Goal: Transaction & Acquisition: Book appointment/travel/reservation

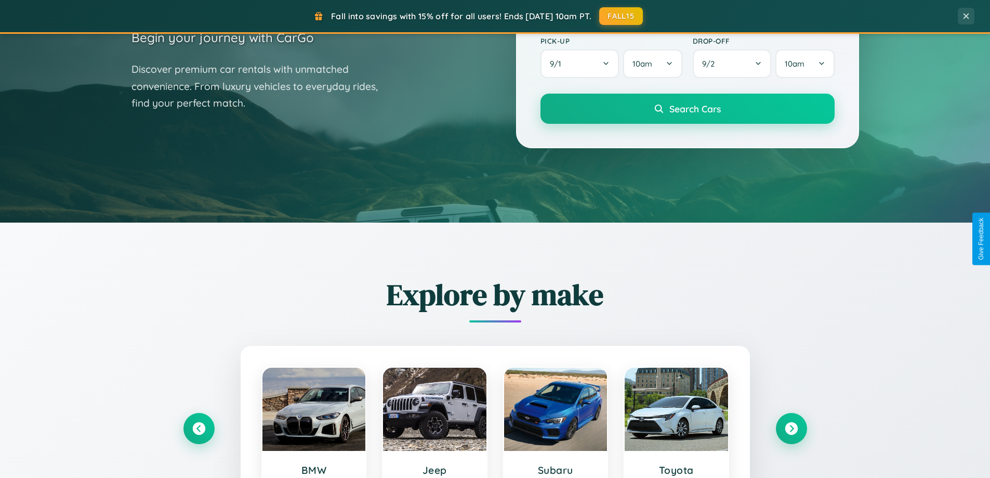
scroll to position [448, 0]
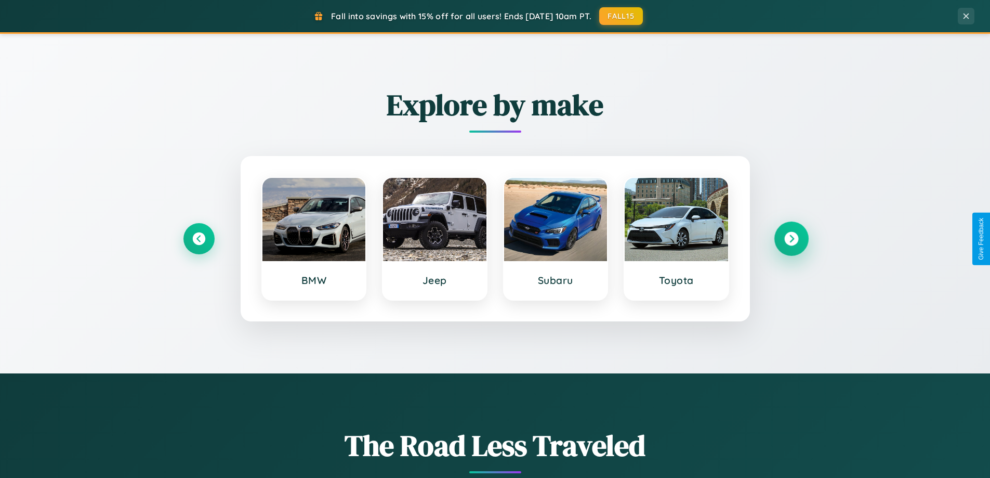
click at [791, 239] on icon at bounding box center [792, 239] width 14 height 14
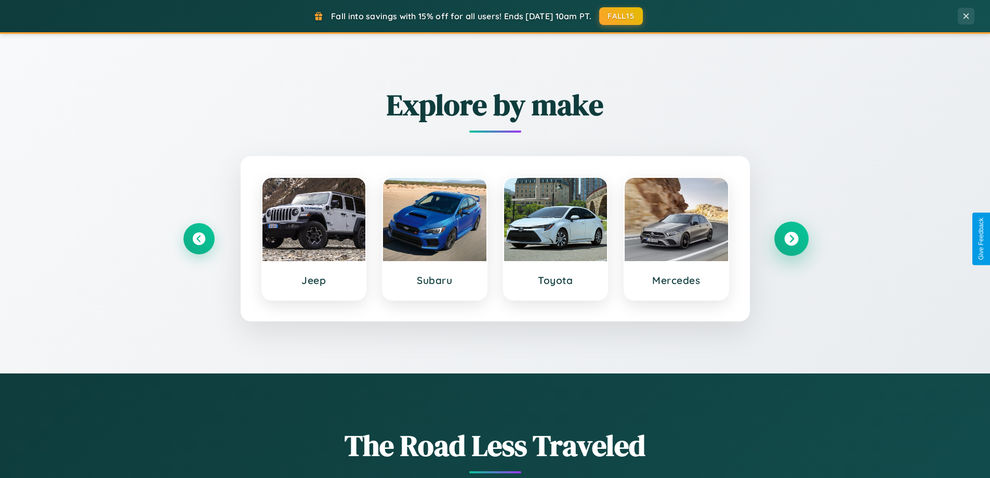
click at [791, 239] on icon at bounding box center [792, 239] width 14 height 14
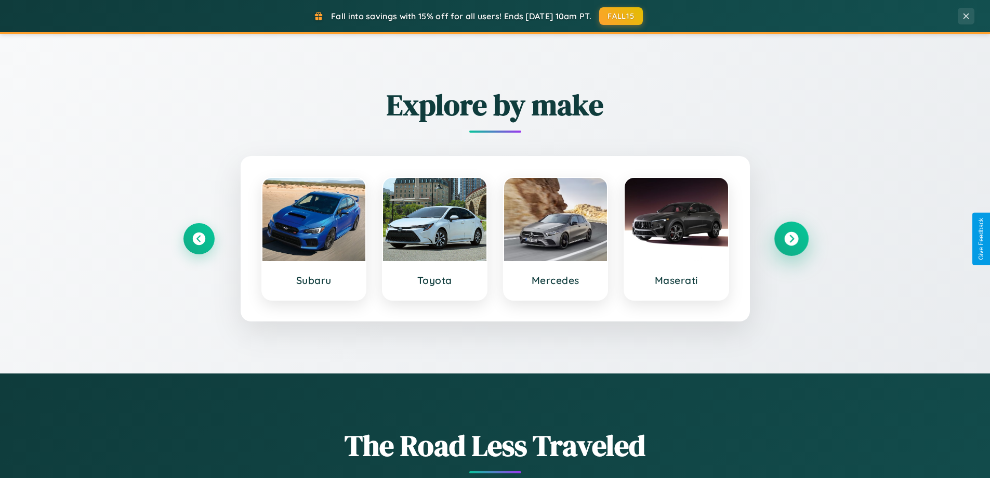
click at [791, 239] on icon at bounding box center [792, 239] width 14 height 14
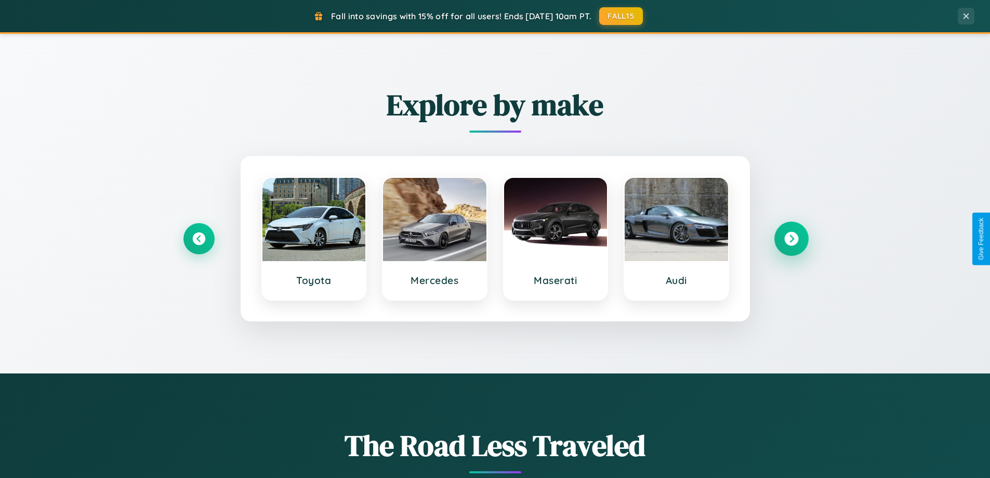
click at [791, 239] on icon at bounding box center [792, 239] width 14 height 14
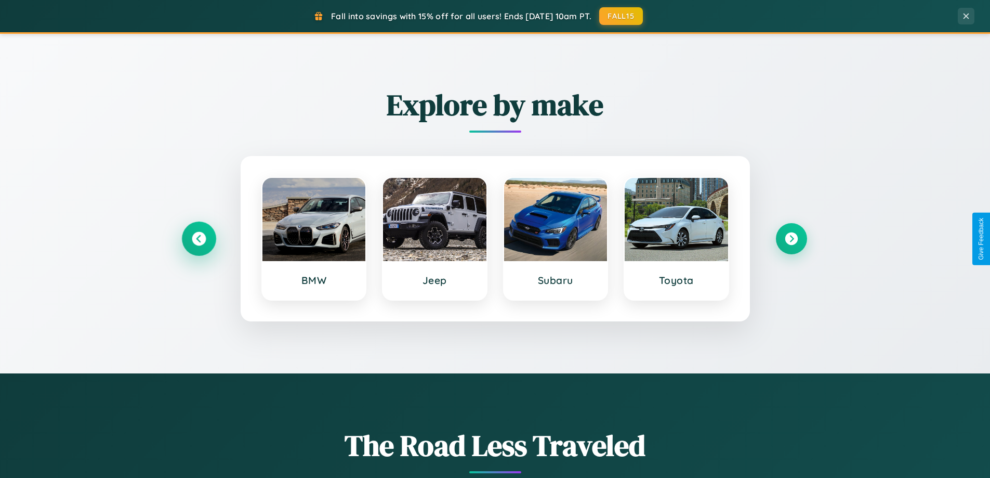
click at [199, 239] on icon at bounding box center [199, 239] width 14 height 14
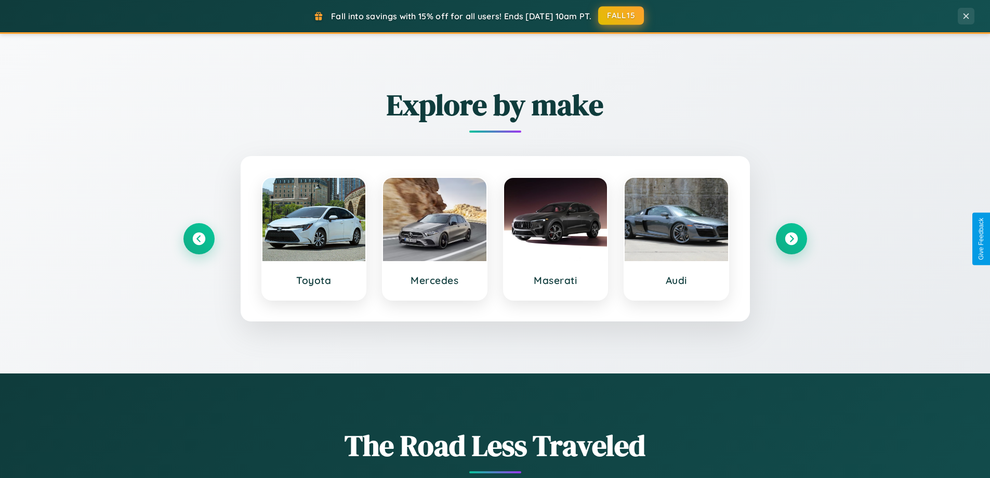
click at [622, 16] on button "FALL15" at bounding box center [621, 15] width 46 height 19
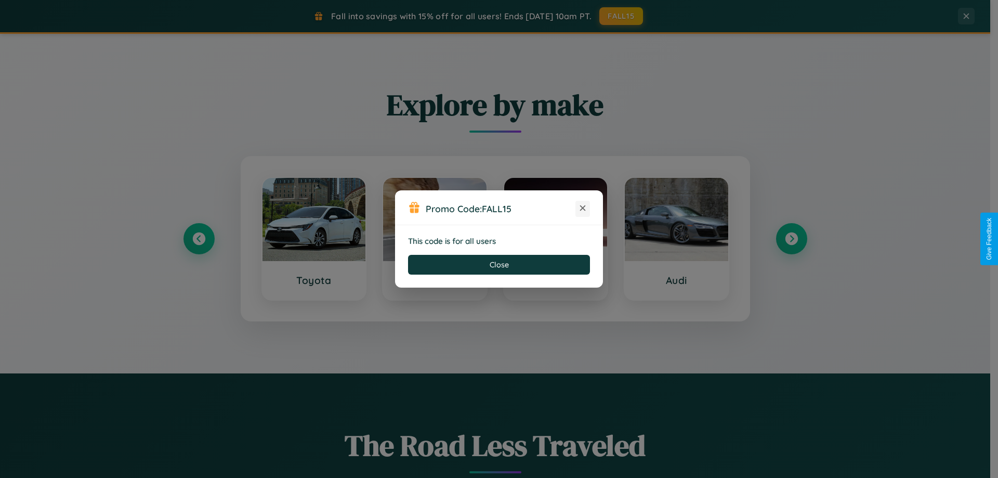
click at [583, 208] on icon at bounding box center [583, 208] width 10 height 10
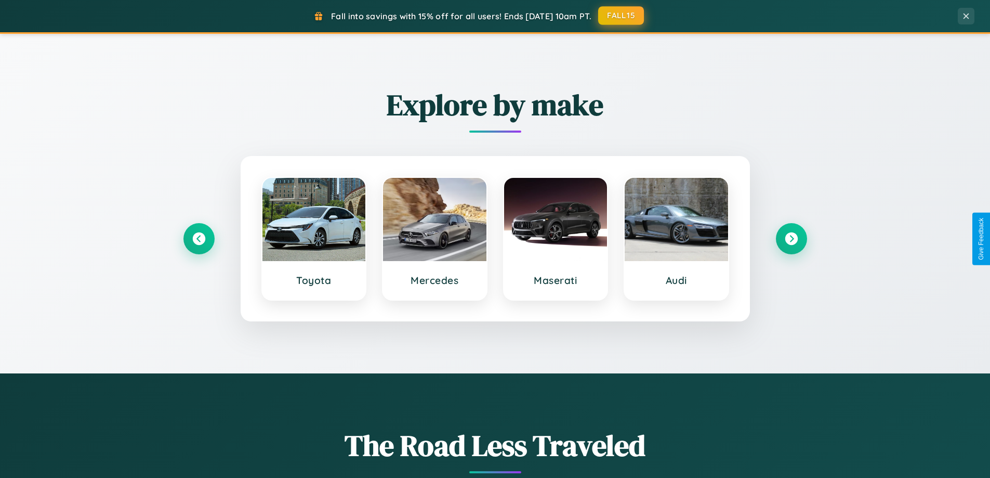
click at [622, 16] on button "FALL15" at bounding box center [621, 15] width 46 height 19
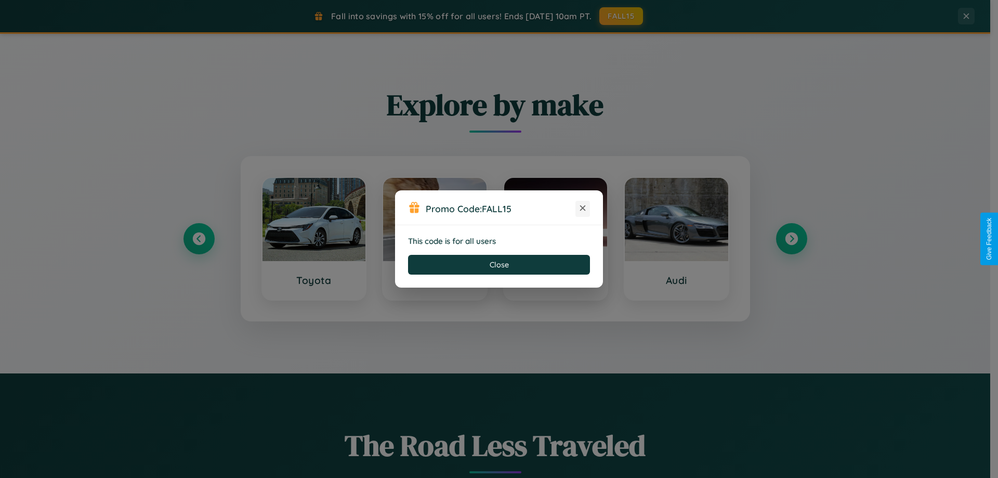
click at [583, 208] on icon at bounding box center [583, 208] width 10 height 10
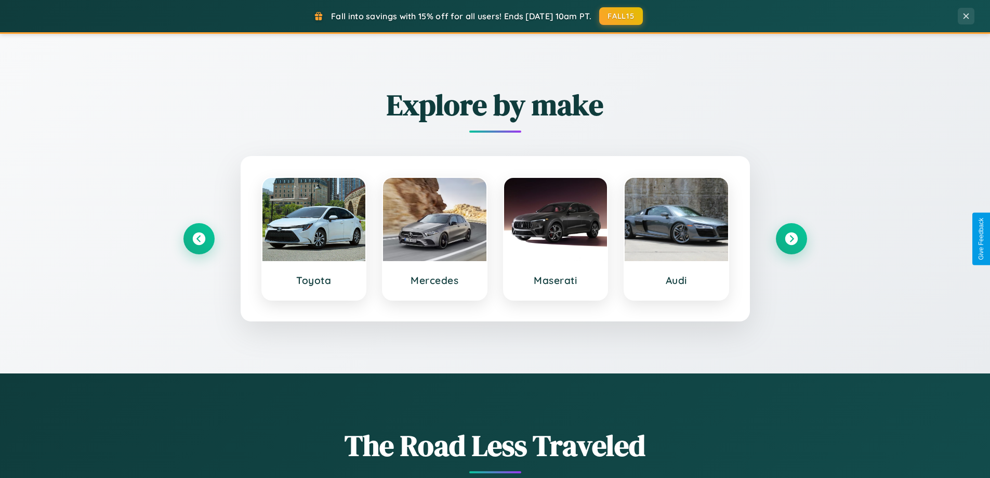
scroll to position [1218, 0]
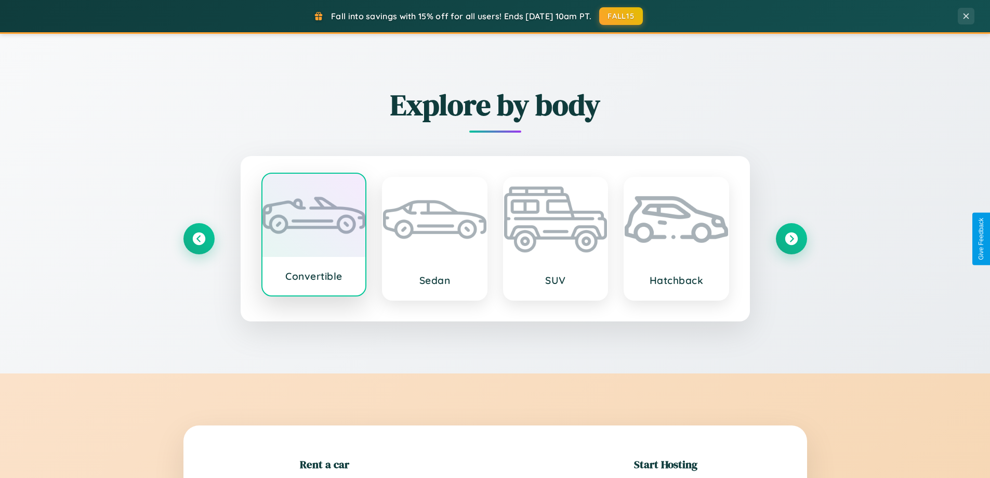
click at [314, 234] on div at bounding box center [314, 215] width 103 height 83
